Goal: Register for event/course

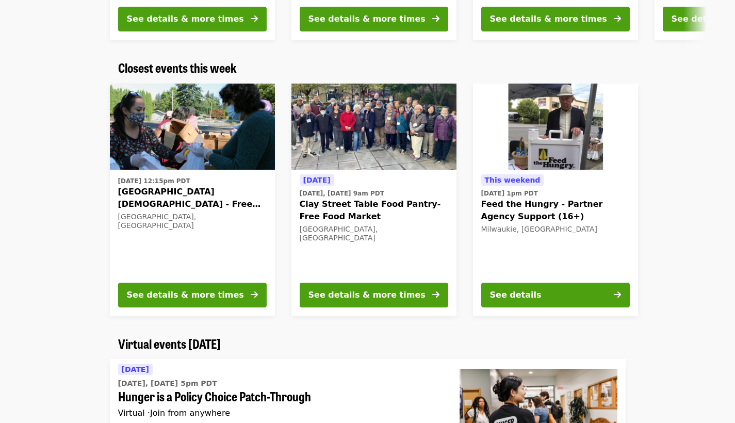
scroll to position [311, 0]
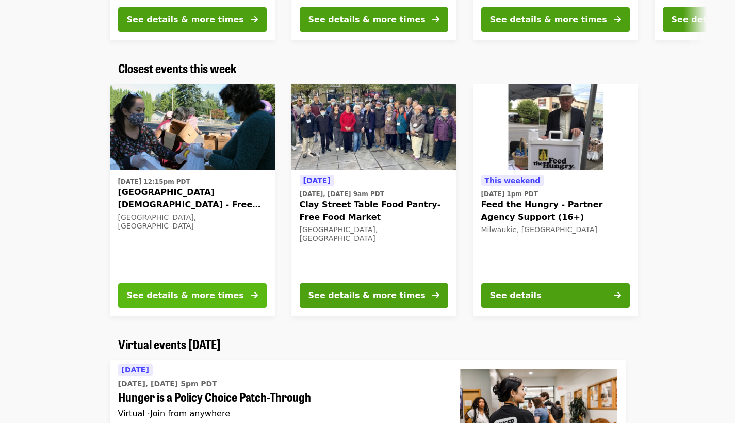
click at [196, 291] on div "See details & more times" at bounding box center [185, 295] width 117 height 12
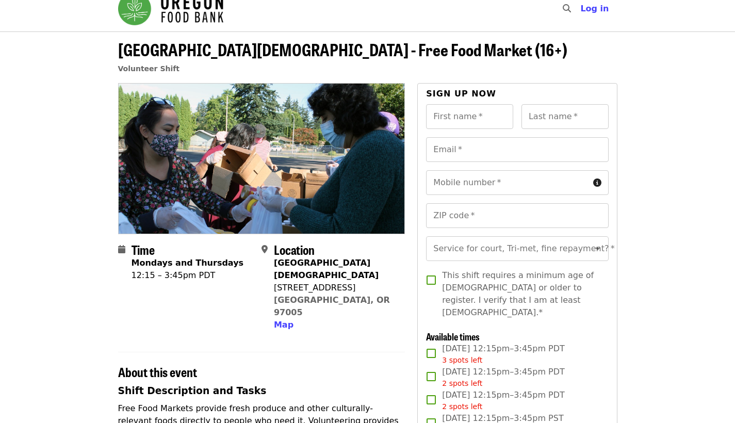
scroll to position [14, 0]
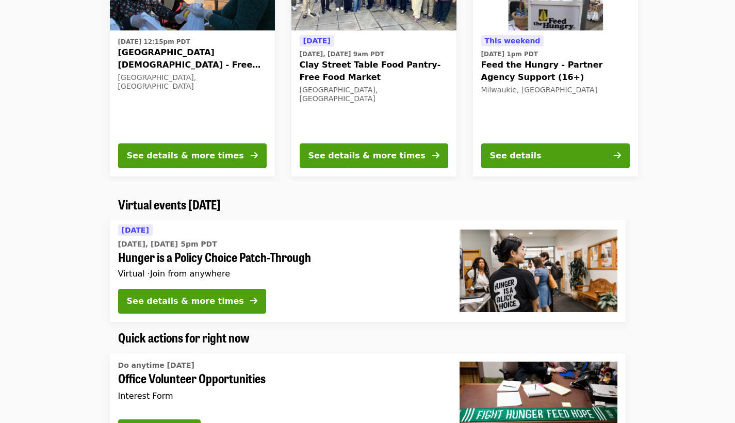
scroll to position [453, 0]
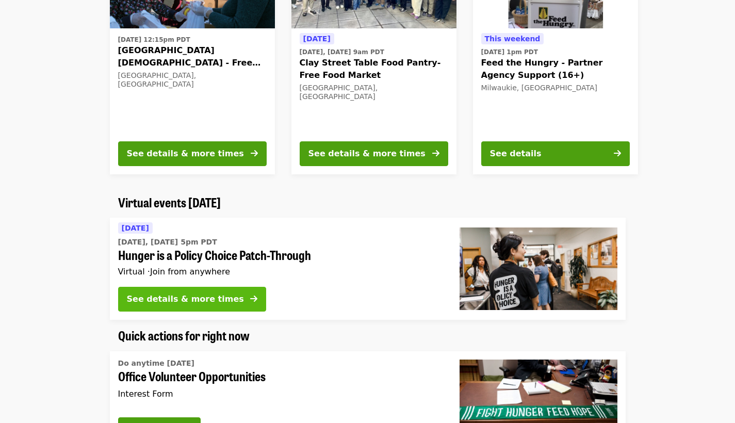
click at [235, 291] on button "See details & more times" at bounding box center [192, 299] width 148 height 25
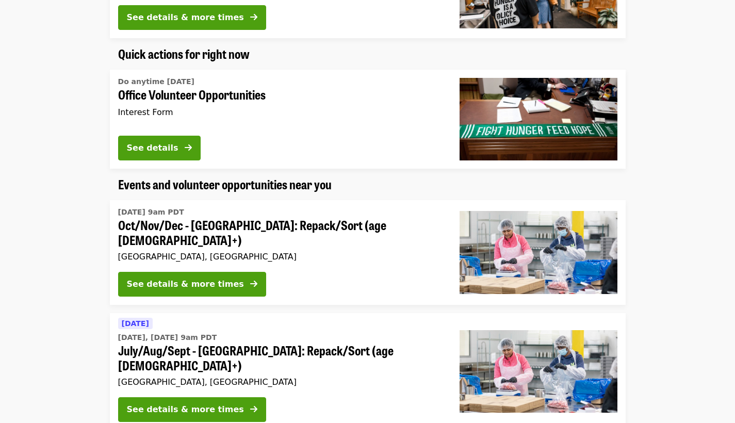
scroll to position [736, 0]
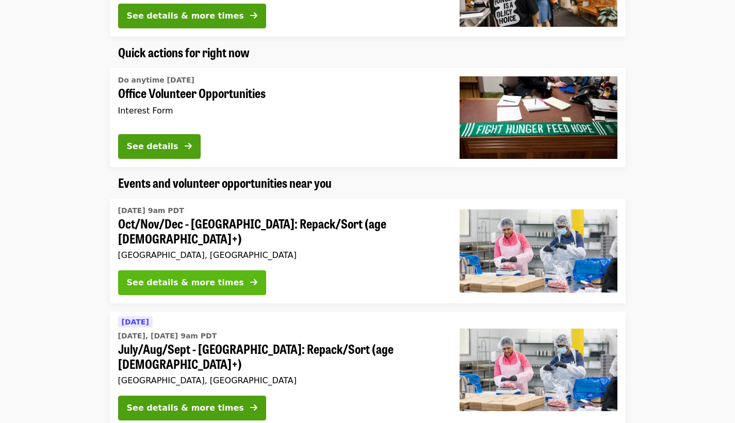
drag, startPoint x: 184, startPoint y: 275, endPoint x: 160, endPoint y: 281, distance: 24.5
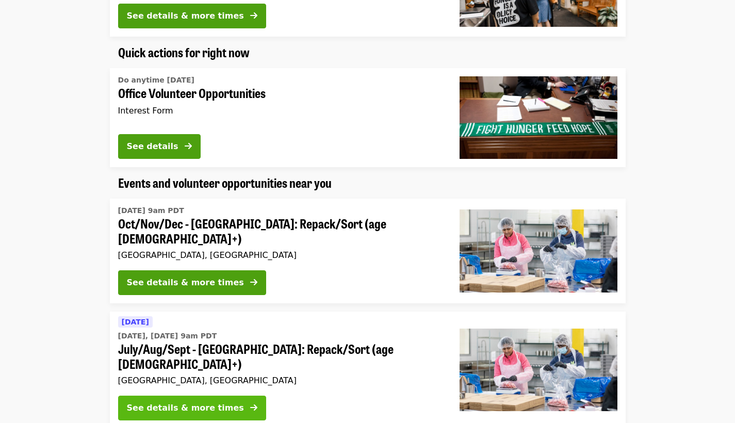
click at [171, 402] on div "See details & more times" at bounding box center [185, 408] width 117 height 12
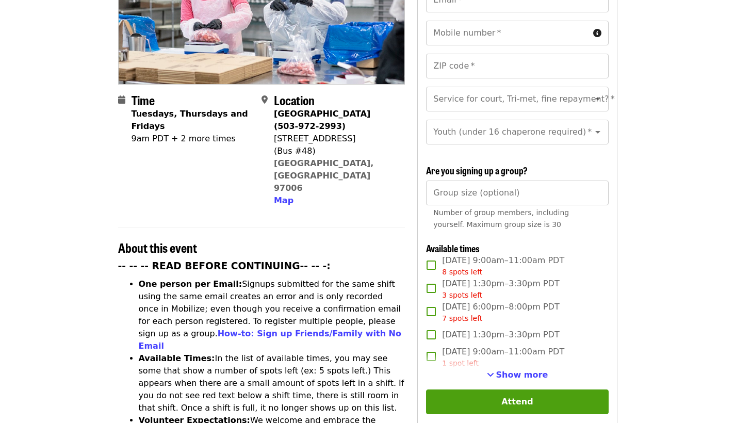
scroll to position [277, 0]
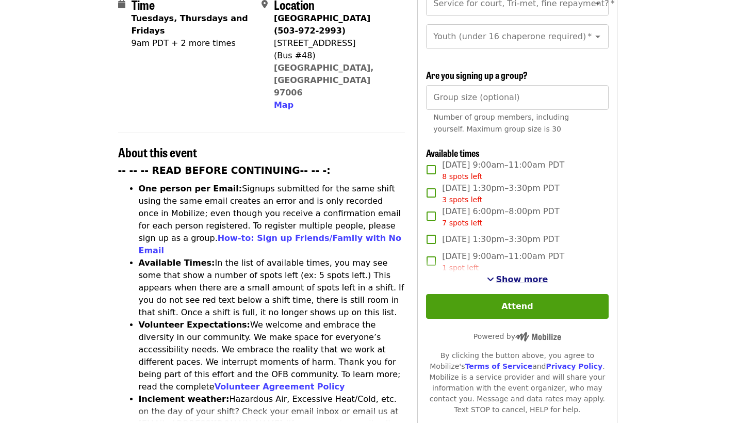
click at [514, 275] on span "Show more" at bounding box center [522, 280] width 52 height 10
click at [508, 275] on span "Show fewer" at bounding box center [522, 280] width 55 height 10
click at [508, 275] on span "Show more" at bounding box center [522, 280] width 52 height 10
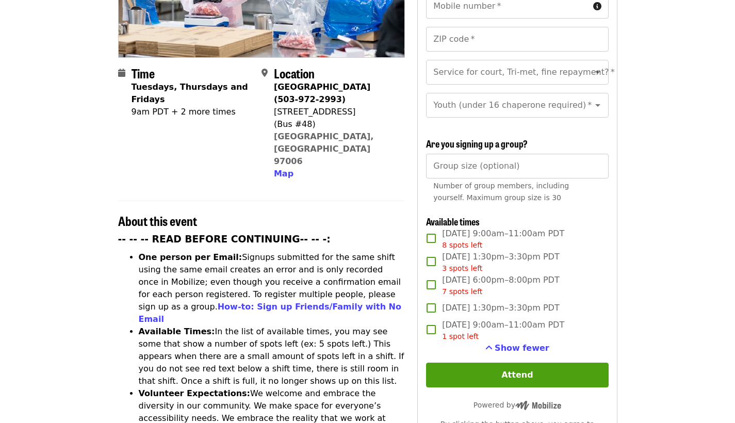
scroll to position [170, 0]
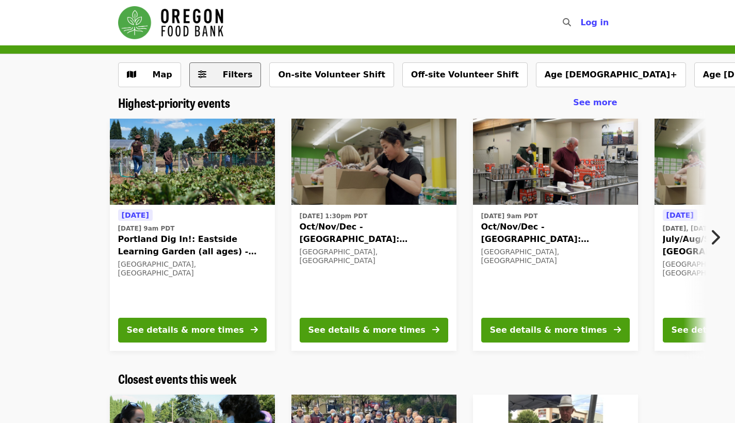
click at [226, 72] on span "Filters" at bounding box center [238, 75] width 30 height 10
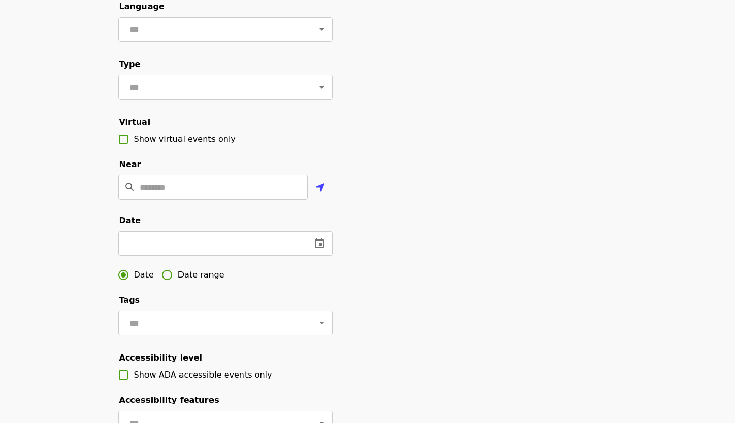
scroll to position [26, 0]
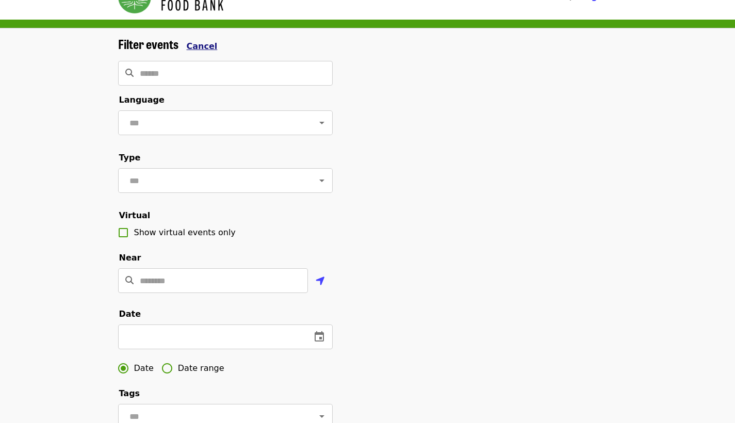
click at [201, 44] on span "Cancel" at bounding box center [202, 46] width 31 height 10
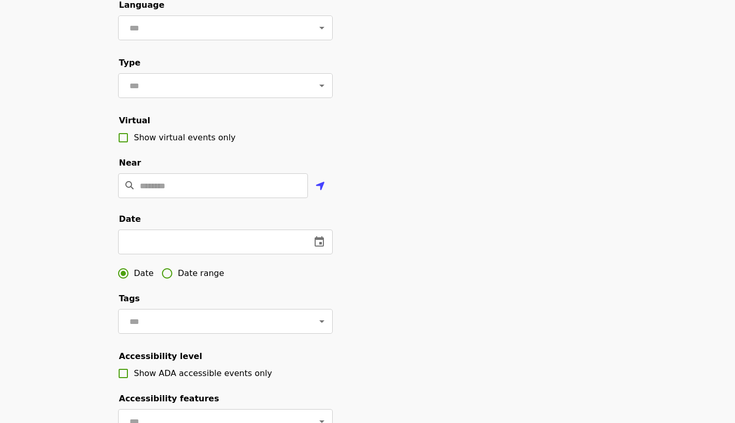
scroll to position [121, 0]
click at [216, 248] on input "text" at bounding box center [210, 241] width 185 height 25
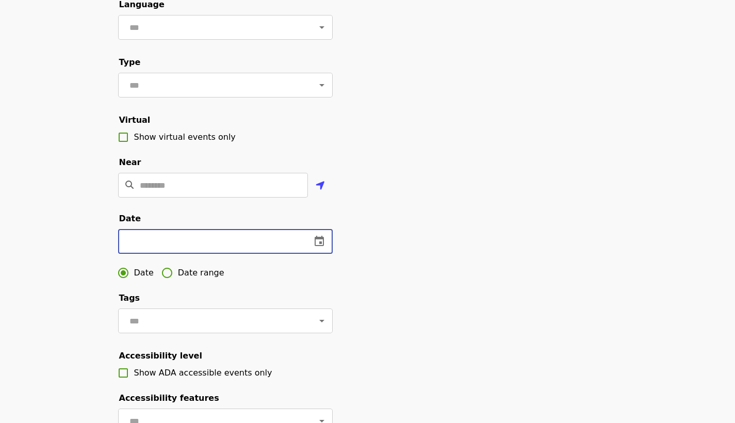
click at [318, 254] on button "change date" at bounding box center [319, 241] width 25 height 25
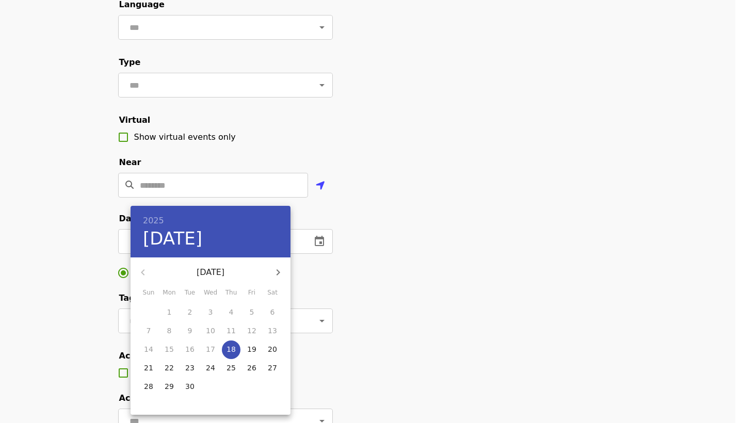
click at [274, 350] on p "20" at bounding box center [272, 349] width 9 height 10
type input "**********"
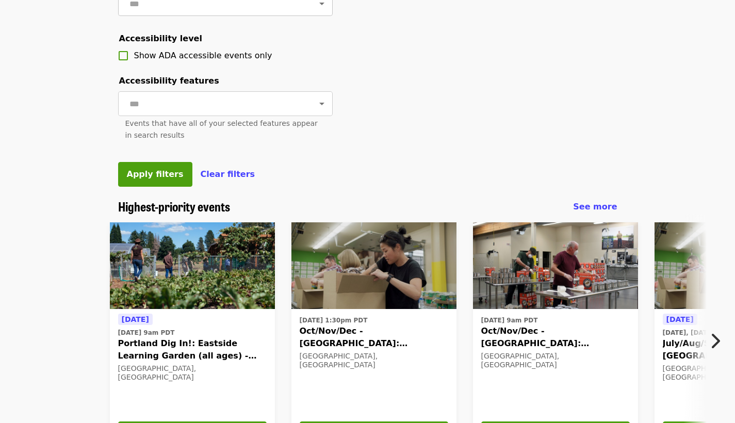
scroll to position [423, 0]
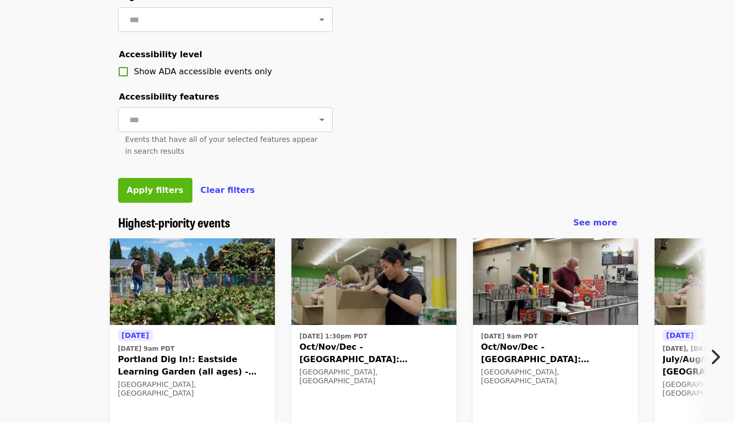
click at [150, 195] on span "Apply filters" at bounding box center [155, 190] width 57 height 10
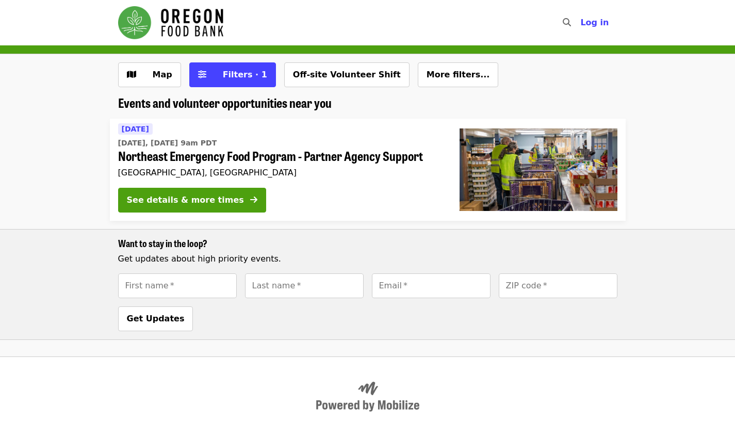
click at [210, 157] on span "Northeast Emergency Food Program - Partner Agency Support" at bounding box center [280, 156] width 325 height 15
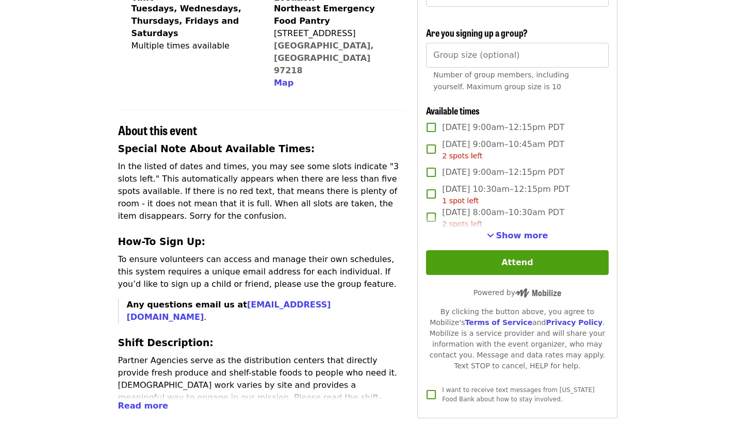
scroll to position [270, 0]
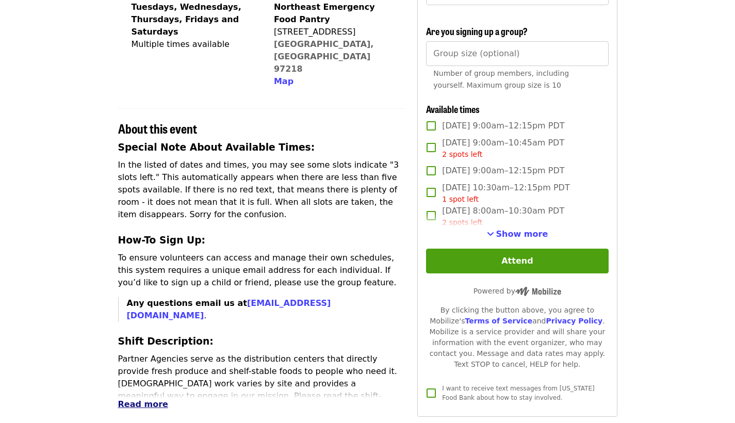
click at [132, 399] on span "Read more" at bounding box center [143, 404] width 50 height 10
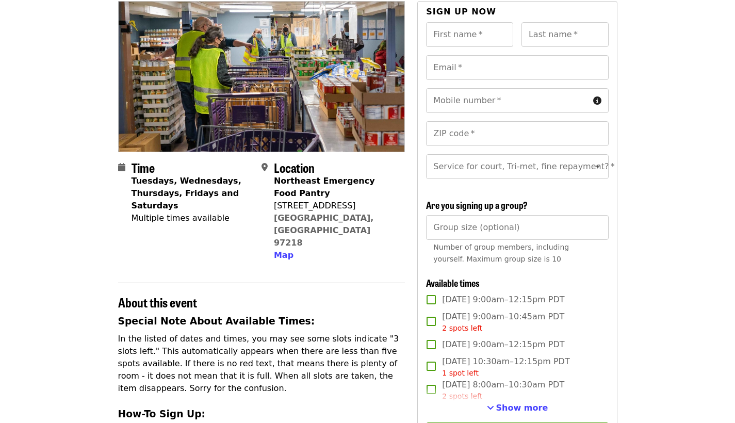
scroll to position [283, 0]
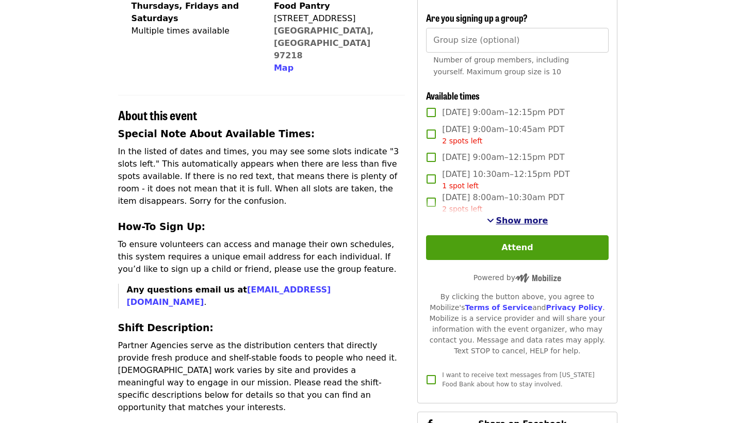
click at [500, 225] on span "Show more" at bounding box center [522, 221] width 52 height 10
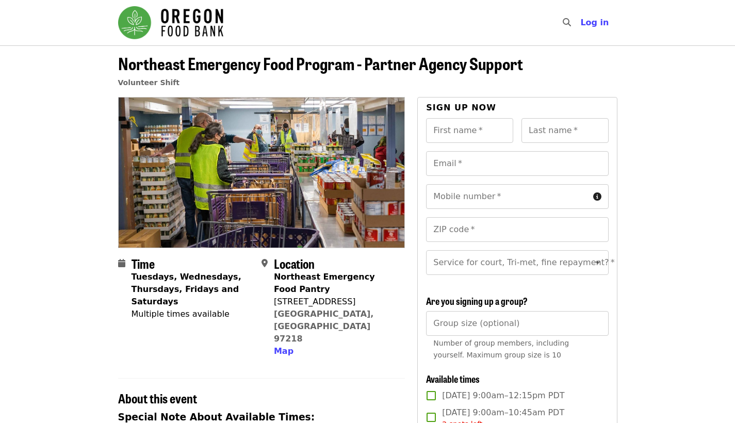
scroll to position [0, 0]
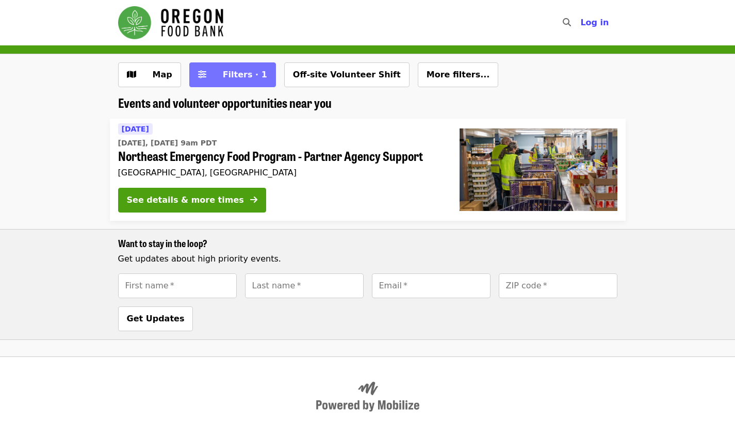
click at [222, 70] on span "Filters · 1" at bounding box center [240, 75] width 55 height 12
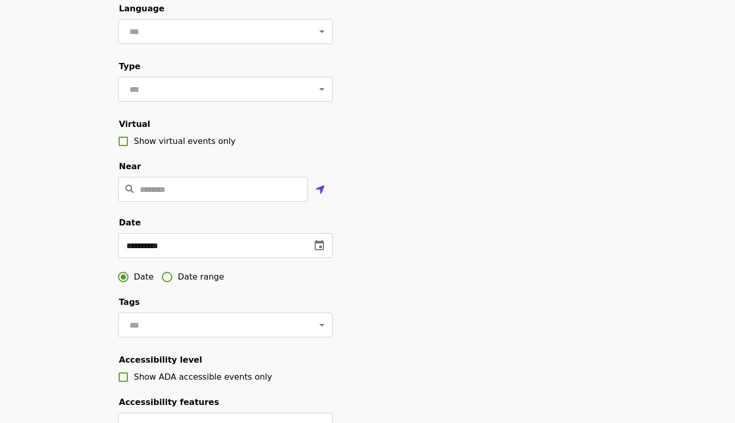
scroll to position [118, 0]
click at [208, 257] on input "**********" at bounding box center [210, 244] width 185 height 25
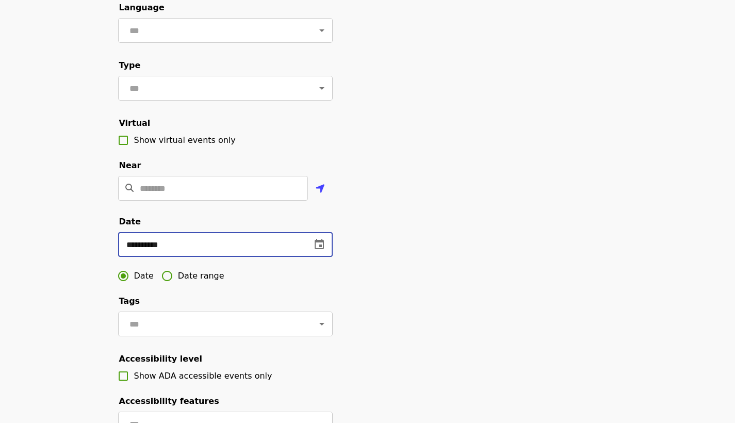
click at [320, 249] on icon "change date" at bounding box center [319, 244] width 9 height 10
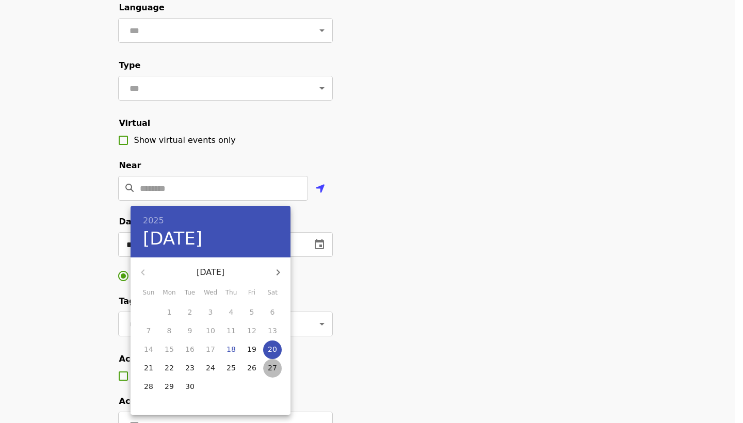
click at [269, 369] on p "27" at bounding box center [272, 368] width 9 height 10
type input "**********"
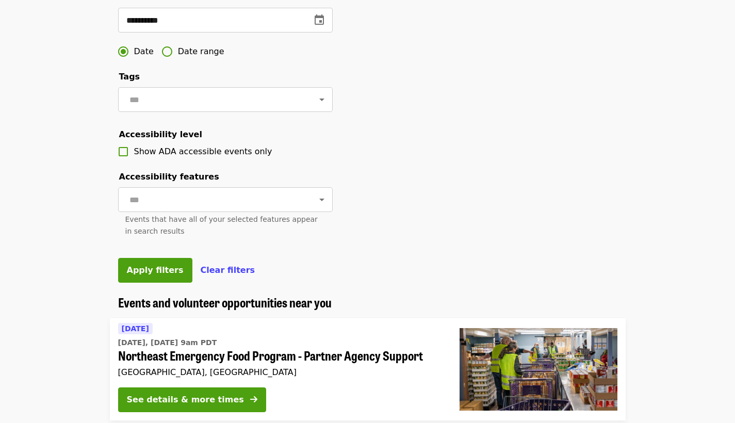
scroll to position [576, 0]
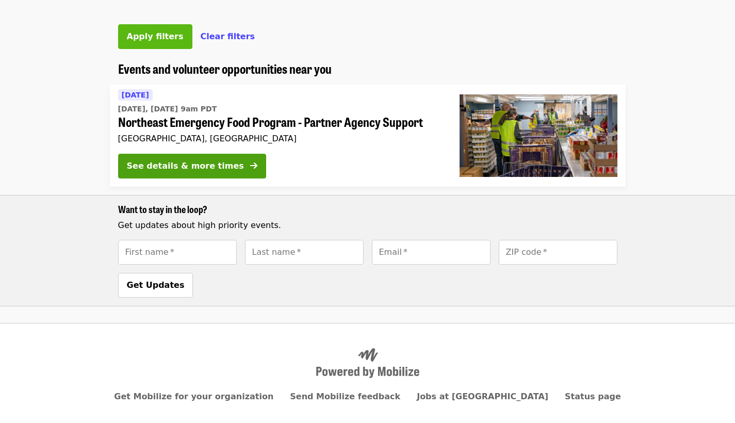
click at [162, 49] on button "Apply filters" at bounding box center [155, 36] width 74 height 25
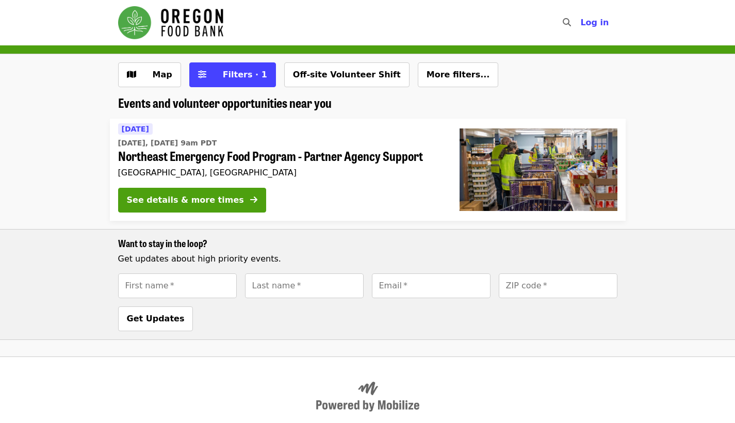
click at [320, 178] on div "[DATE] [DATE], [DATE] 9am PDT Northeast Emergency Food Program - Partner Agency…" at bounding box center [280, 151] width 325 height 57
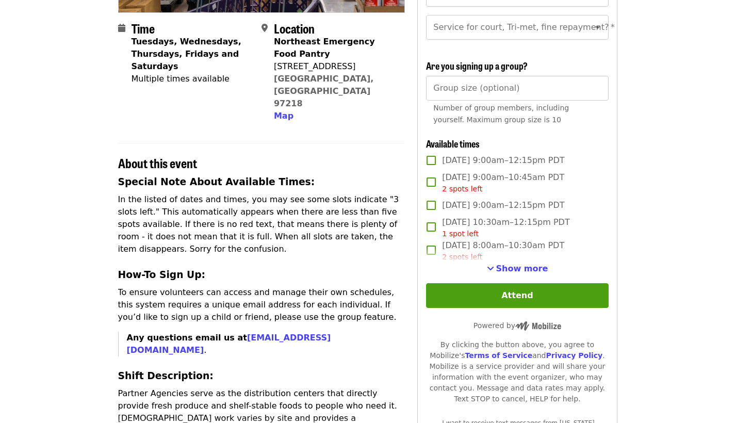
scroll to position [236, 0]
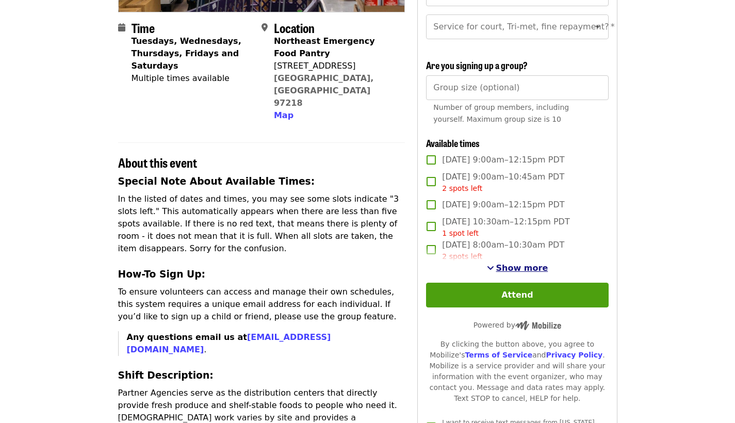
click at [519, 273] on span "Show more" at bounding box center [522, 268] width 52 height 10
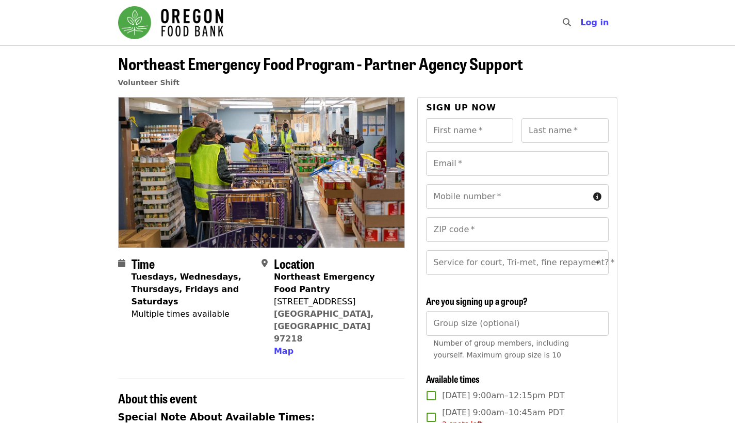
scroll to position [0, 0]
click at [152, 16] on img "Main navigation" at bounding box center [170, 22] width 105 height 33
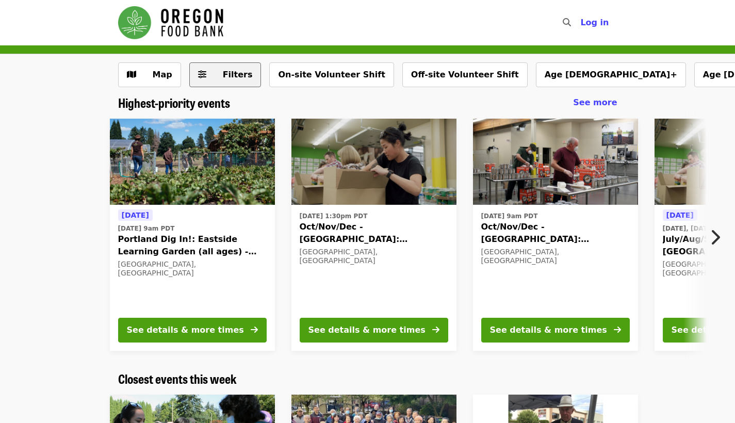
click at [240, 74] on span "Filters" at bounding box center [238, 75] width 30 height 10
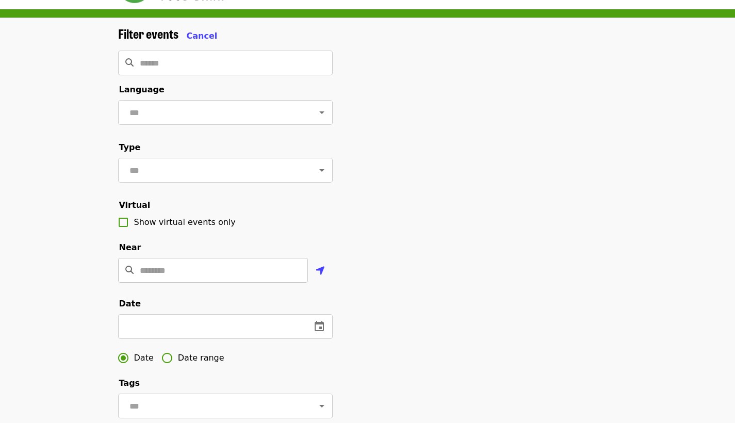
scroll to position [67, 0]
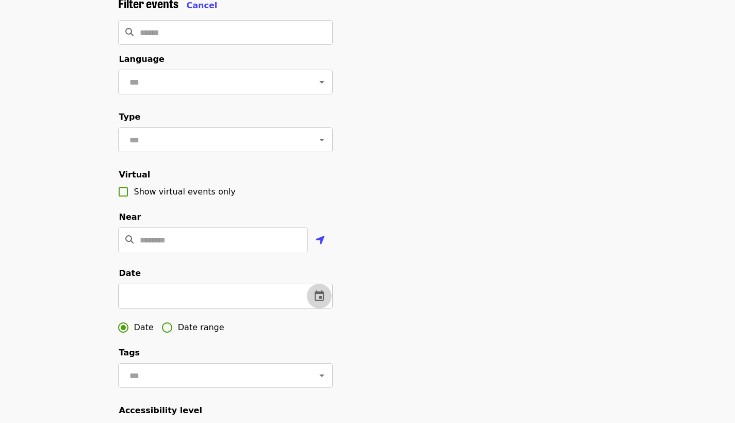
click at [320, 301] on icon "change date" at bounding box center [319, 296] width 9 height 10
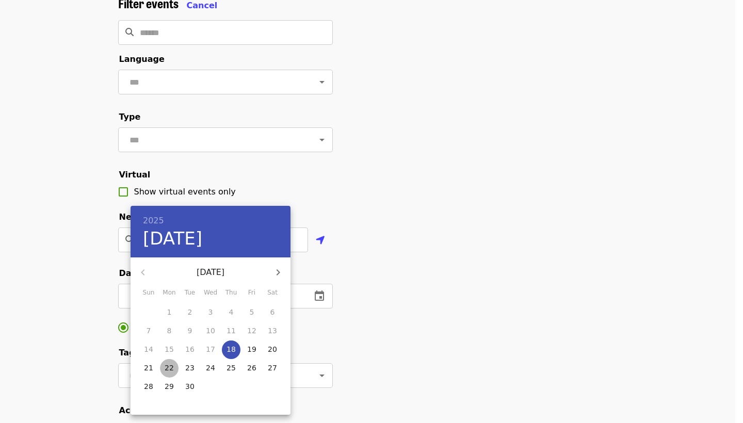
click at [165, 370] on p "22" at bounding box center [169, 368] width 9 height 10
type input "**********"
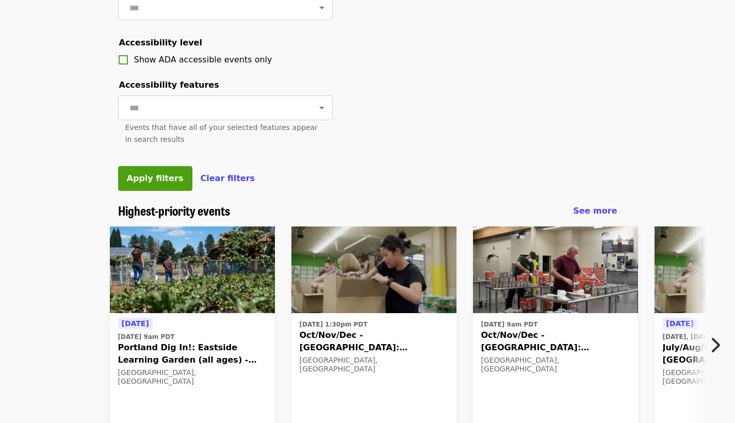
scroll to position [489, 0]
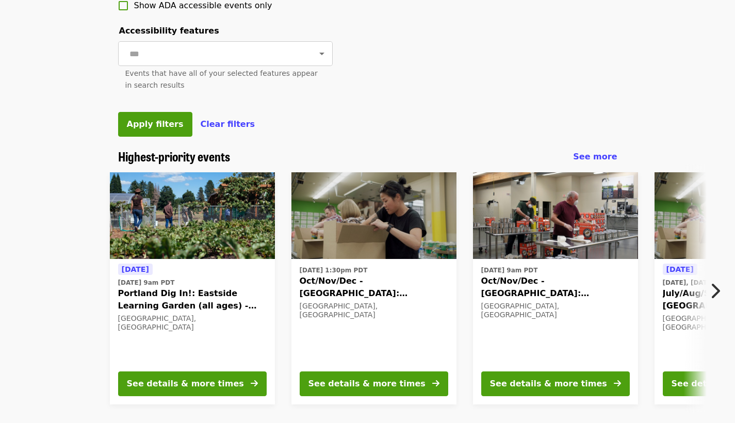
click at [165, 129] on span "Apply filters" at bounding box center [155, 124] width 57 height 10
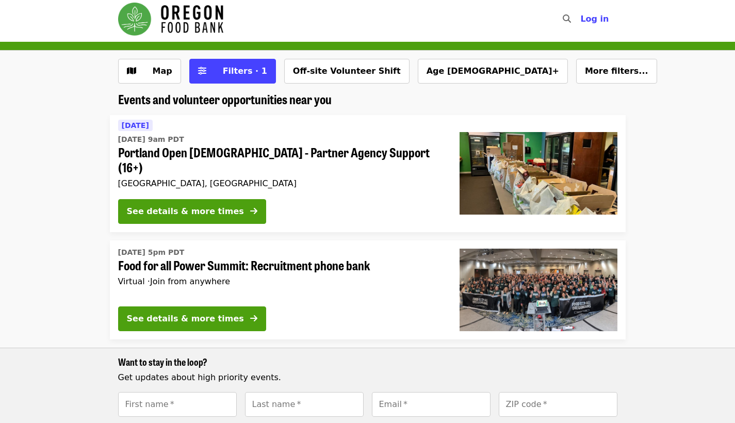
scroll to position [3, 0]
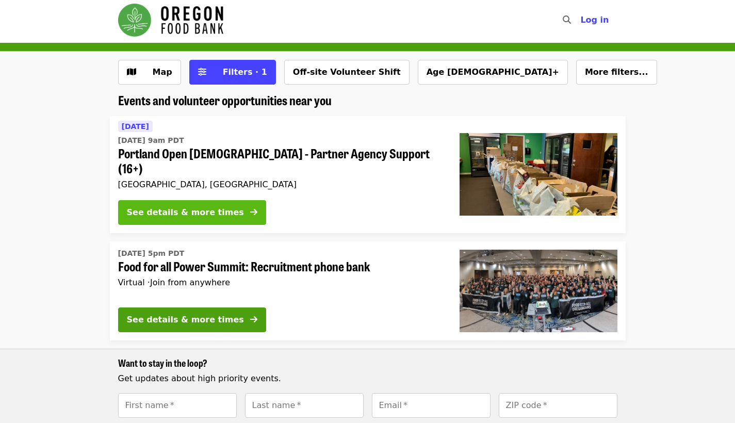
click at [241, 202] on button "See details & more times" at bounding box center [192, 212] width 148 height 25
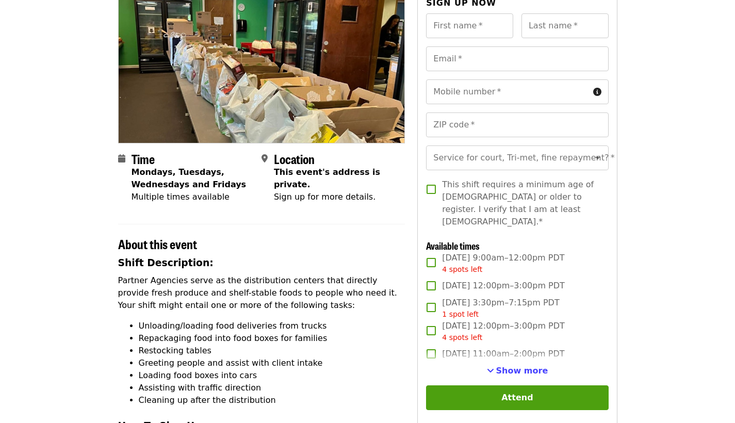
scroll to position [125, 0]
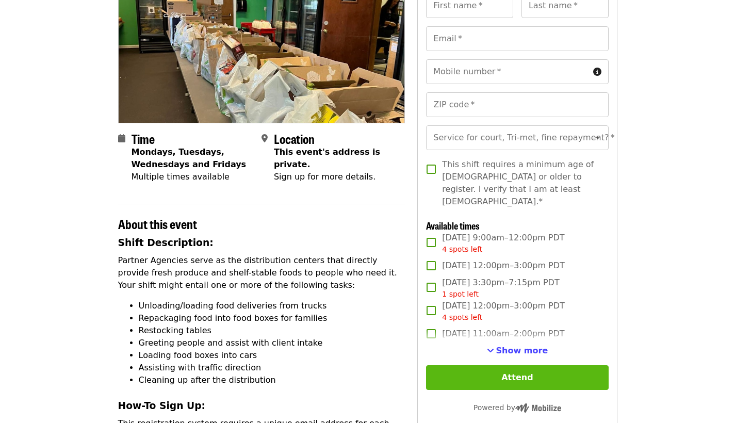
click at [500, 367] on button "Attend" at bounding box center [517, 377] width 182 height 25
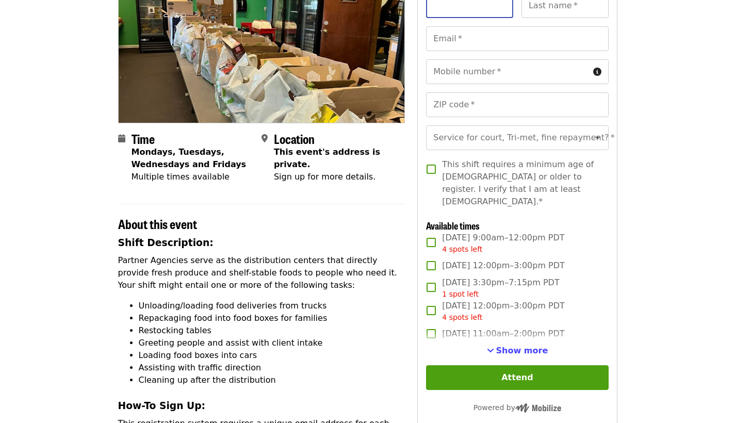
click at [645, 240] on article "Portland Open [DEMOGRAPHIC_DATA] - Partner Agency Support (16+) Volunteer Shift…" at bounding box center [367, 357] width 735 height 873
click at [501, 348] on span "Show more" at bounding box center [522, 351] width 52 height 10
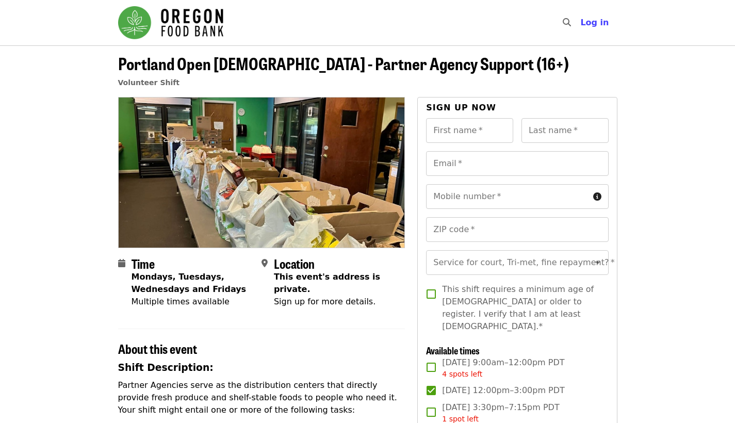
scroll to position [0, 0]
click at [326, 286] on div "This event's address is private. Sign up for more details." at bounding box center [335, 289] width 123 height 37
click at [565, 270] on input "Service for court, Tri-met, fine repayment?   *" at bounding box center [504, 263] width 140 height 20
click at [211, 37] on img "Main navigation" at bounding box center [170, 22] width 105 height 33
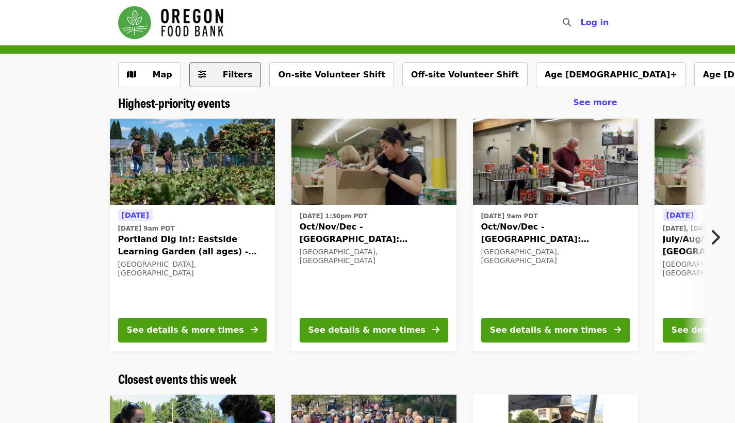
click at [217, 75] on span "Filters" at bounding box center [233, 75] width 40 height 12
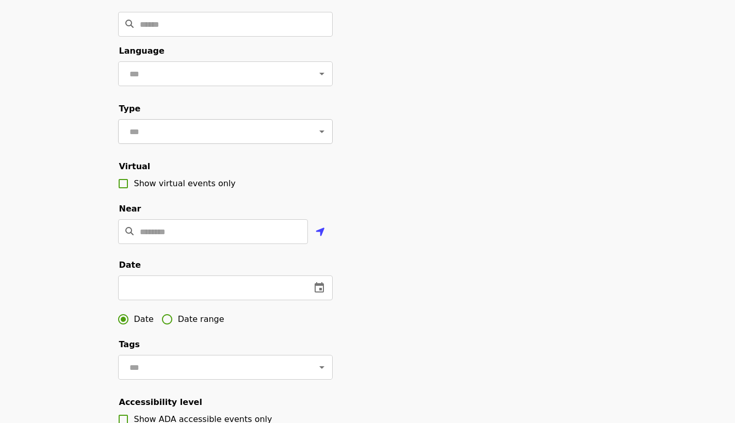
scroll to position [108, 0]
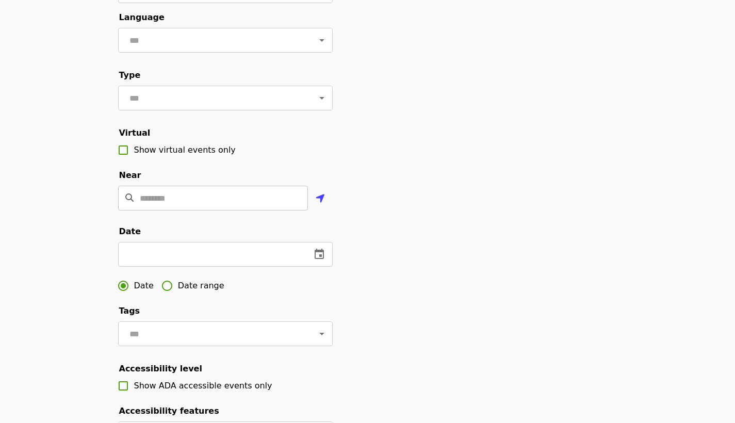
click at [191, 205] on input "Location" at bounding box center [224, 198] width 168 height 25
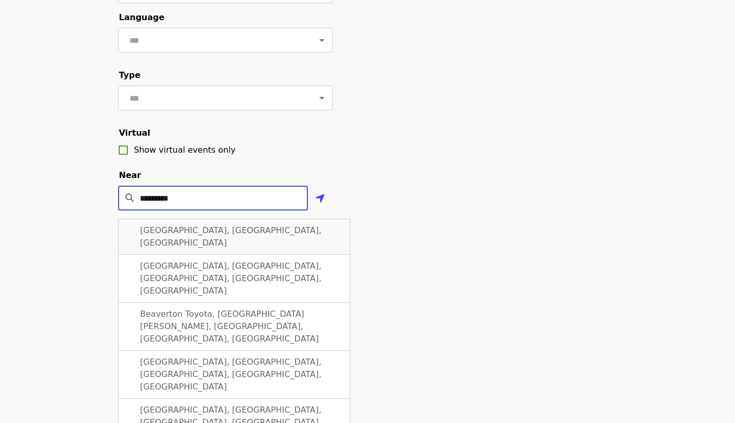
click at [193, 248] on span "[GEOGRAPHIC_DATA], [GEOGRAPHIC_DATA], [GEOGRAPHIC_DATA]" at bounding box center [231, 236] width 182 height 22
type input "**********"
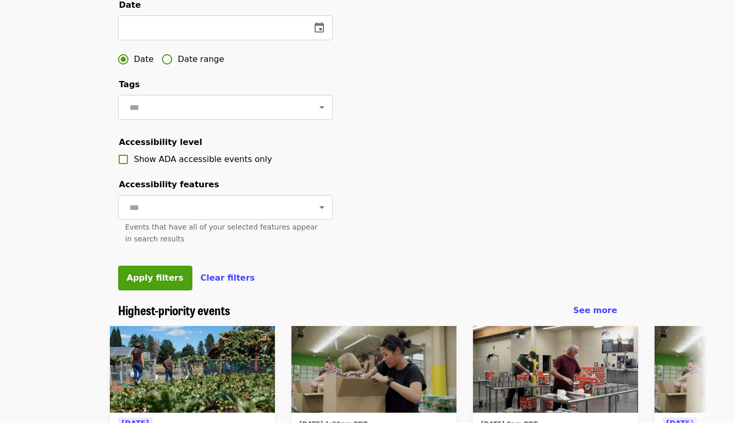
scroll to position [390, 0]
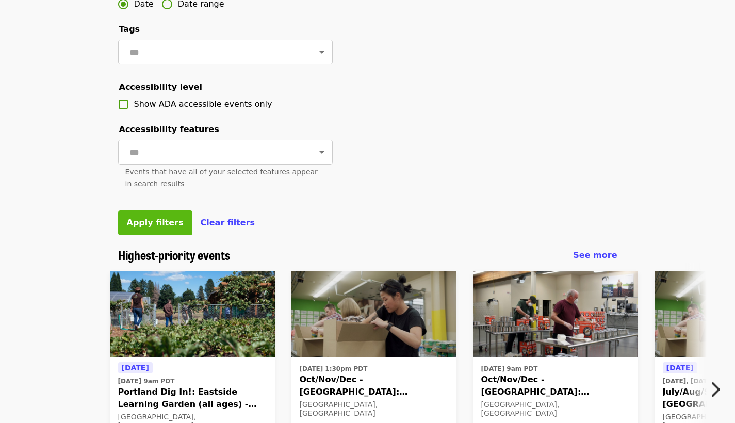
click at [161, 228] on span "Apply filters" at bounding box center [155, 223] width 57 height 10
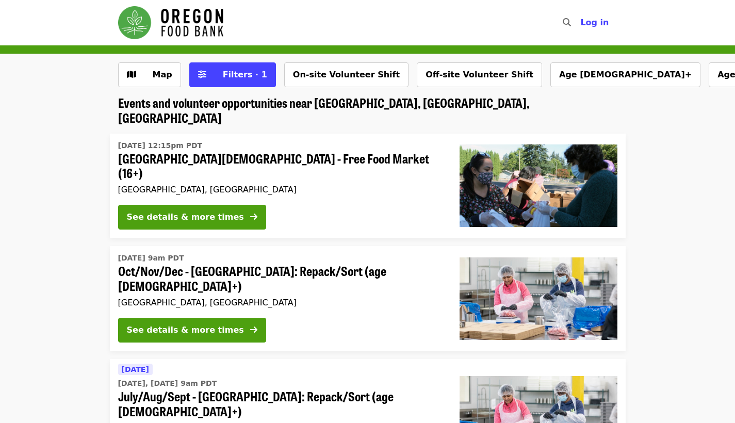
click at [261, 264] on span "Oct/Nov/Dec - [GEOGRAPHIC_DATA]: Repack/Sort (age [DEMOGRAPHIC_DATA]+)" at bounding box center [280, 279] width 325 height 30
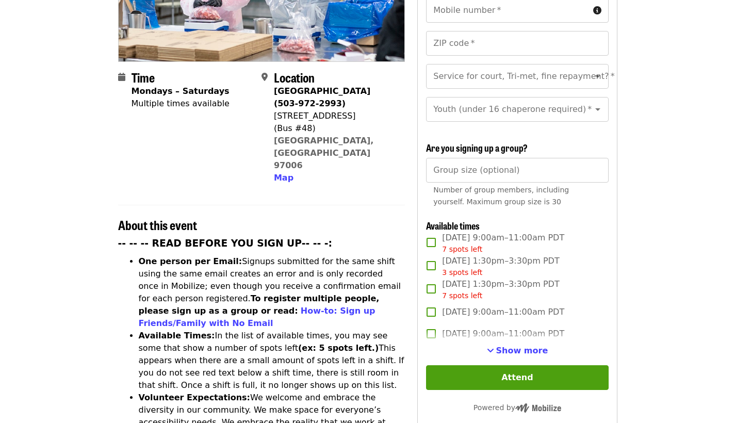
scroll to position [274, 0]
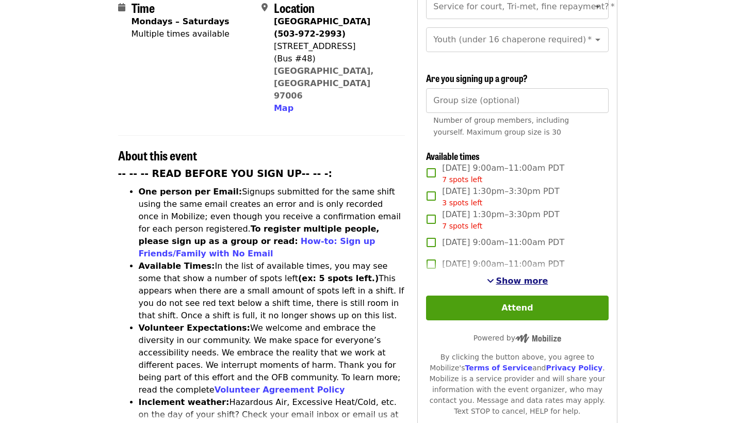
click at [503, 276] on span "Show more" at bounding box center [522, 281] width 52 height 10
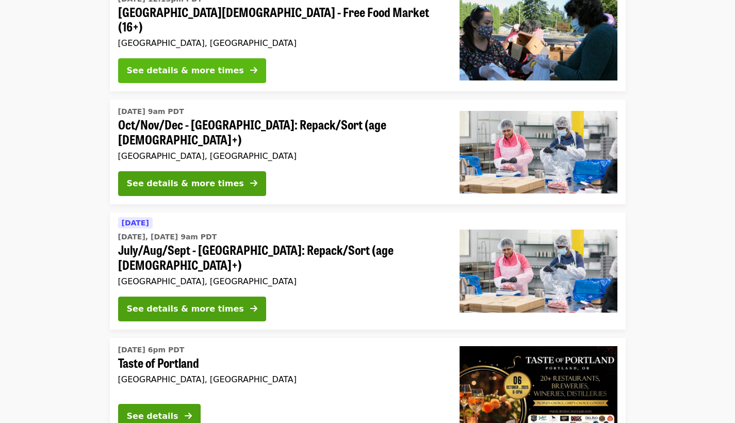
scroll to position [149, 0]
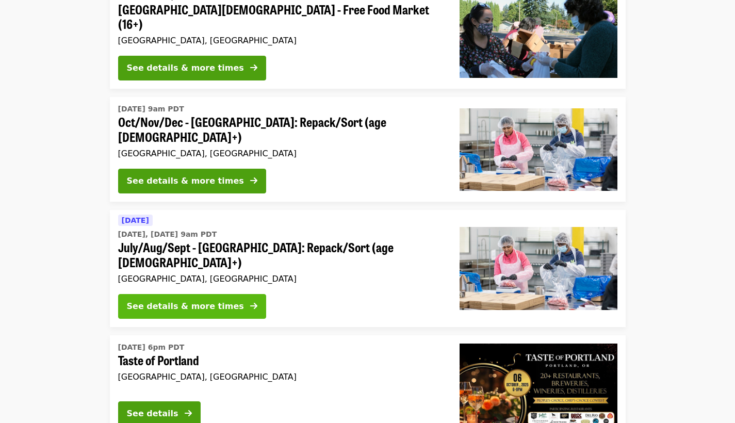
click at [217, 300] on div "See details & more times" at bounding box center [185, 306] width 117 height 12
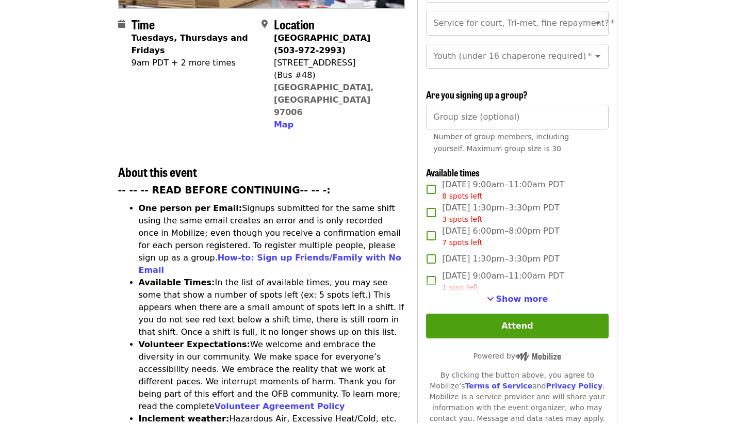
scroll to position [363, 0]
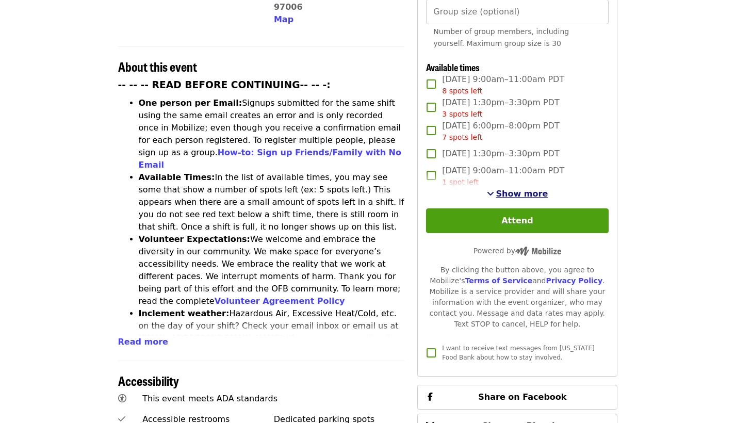
click at [513, 189] on span "Show more" at bounding box center [522, 194] width 52 height 10
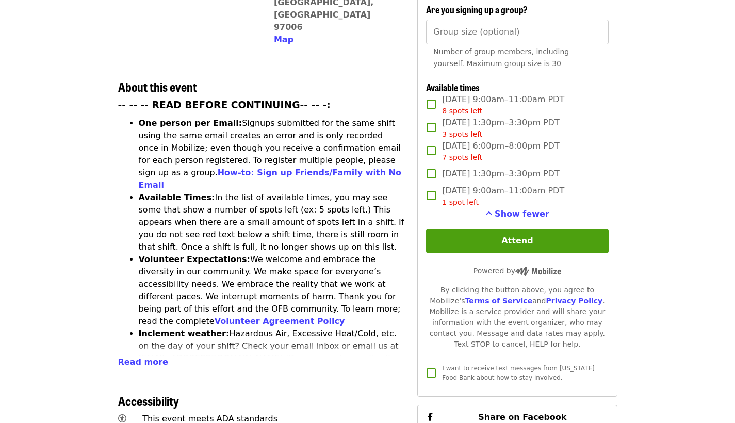
scroll to position [342, 0]
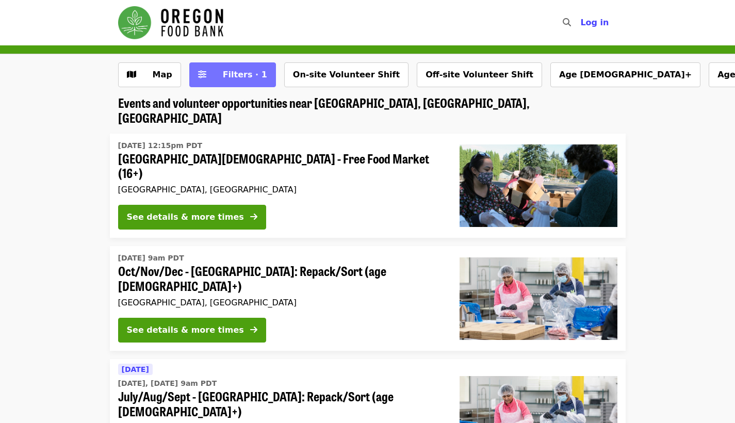
click at [214, 65] on button "Filters · 1" at bounding box center [232, 74] width 87 height 25
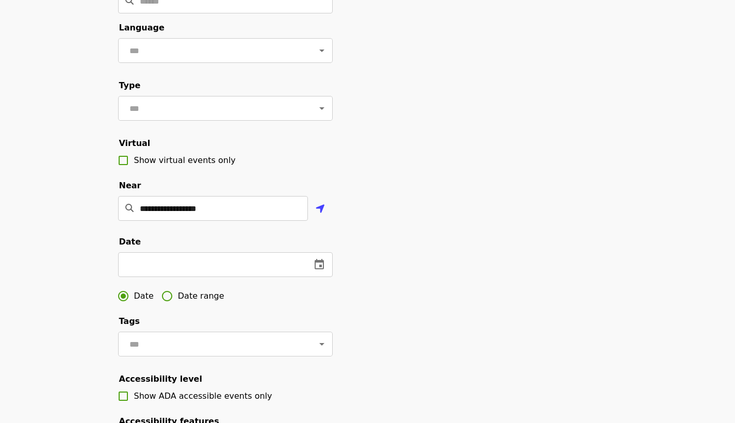
scroll to position [99, 0]
click at [320, 277] on button "change date" at bounding box center [319, 264] width 25 height 25
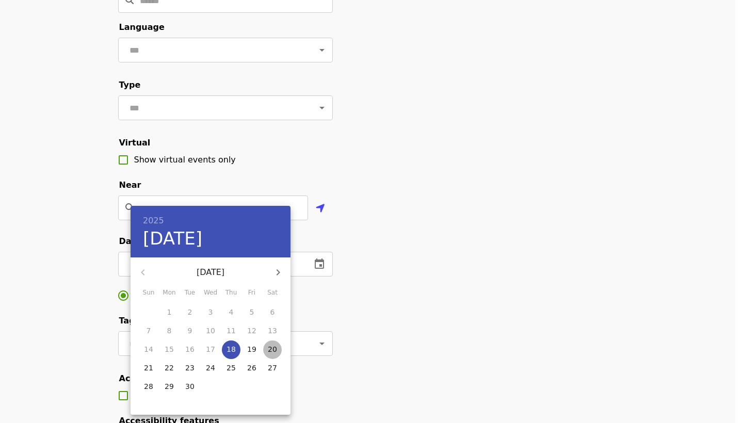
click at [277, 349] on p "20" at bounding box center [272, 349] width 9 height 10
type input "**********"
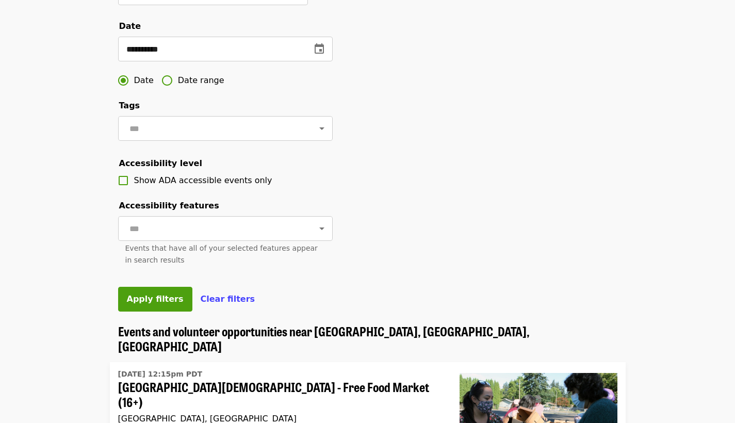
scroll to position [319, 0]
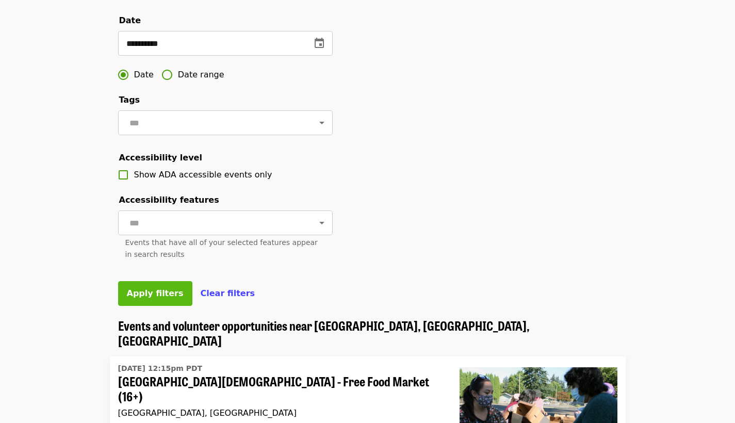
click at [163, 298] on span "Apply filters" at bounding box center [155, 293] width 57 height 10
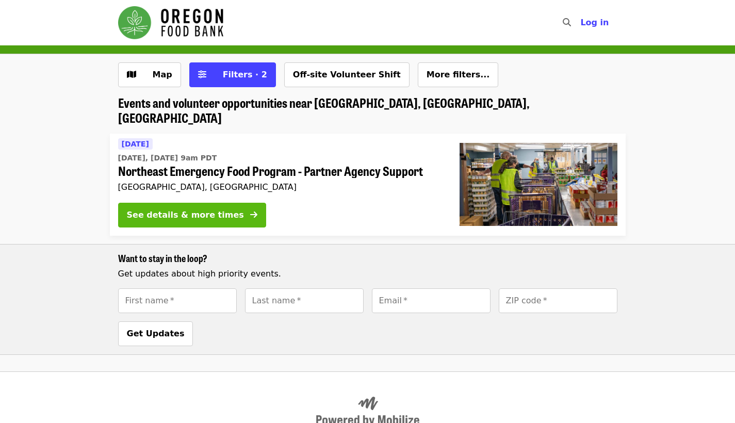
click at [171, 209] on div "See details & more times" at bounding box center [185, 215] width 117 height 12
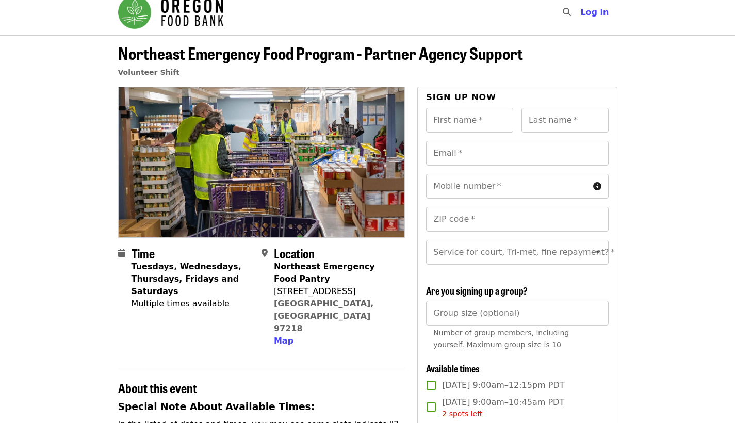
scroll to position [199, 0]
